Goal: Task Accomplishment & Management: Complete application form

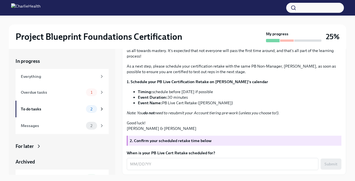
scroll to position [9, 0]
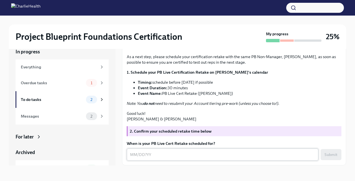
click at [134, 154] on textarea "When is your PB Live Cert Retake scheduled for?" at bounding box center [222, 154] width 185 height 7
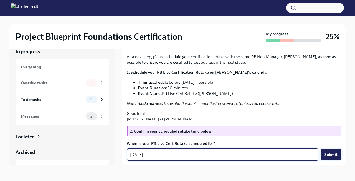
type textarea "[DATE]"
click at [335, 153] on span "Submit" at bounding box center [331, 155] width 13 height 6
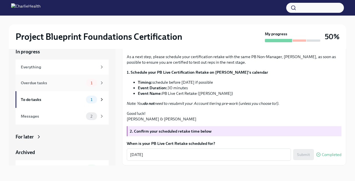
click at [59, 84] on div "Overdue tasks" at bounding box center [52, 83] width 63 height 6
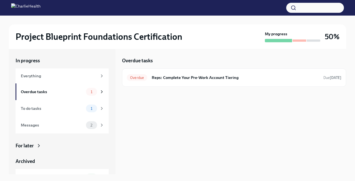
scroll to position [1, 0]
click at [197, 80] on h6 "Reps: Complete Your Pre-Work Account Tiering" at bounding box center [235, 77] width 167 height 6
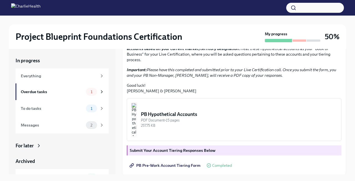
scroll to position [157, 0]
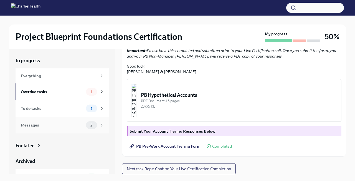
click at [61, 126] on div "Messages" at bounding box center [52, 125] width 63 height 6
